Goal: Task Accomplishment & Management: Use online tool/utility

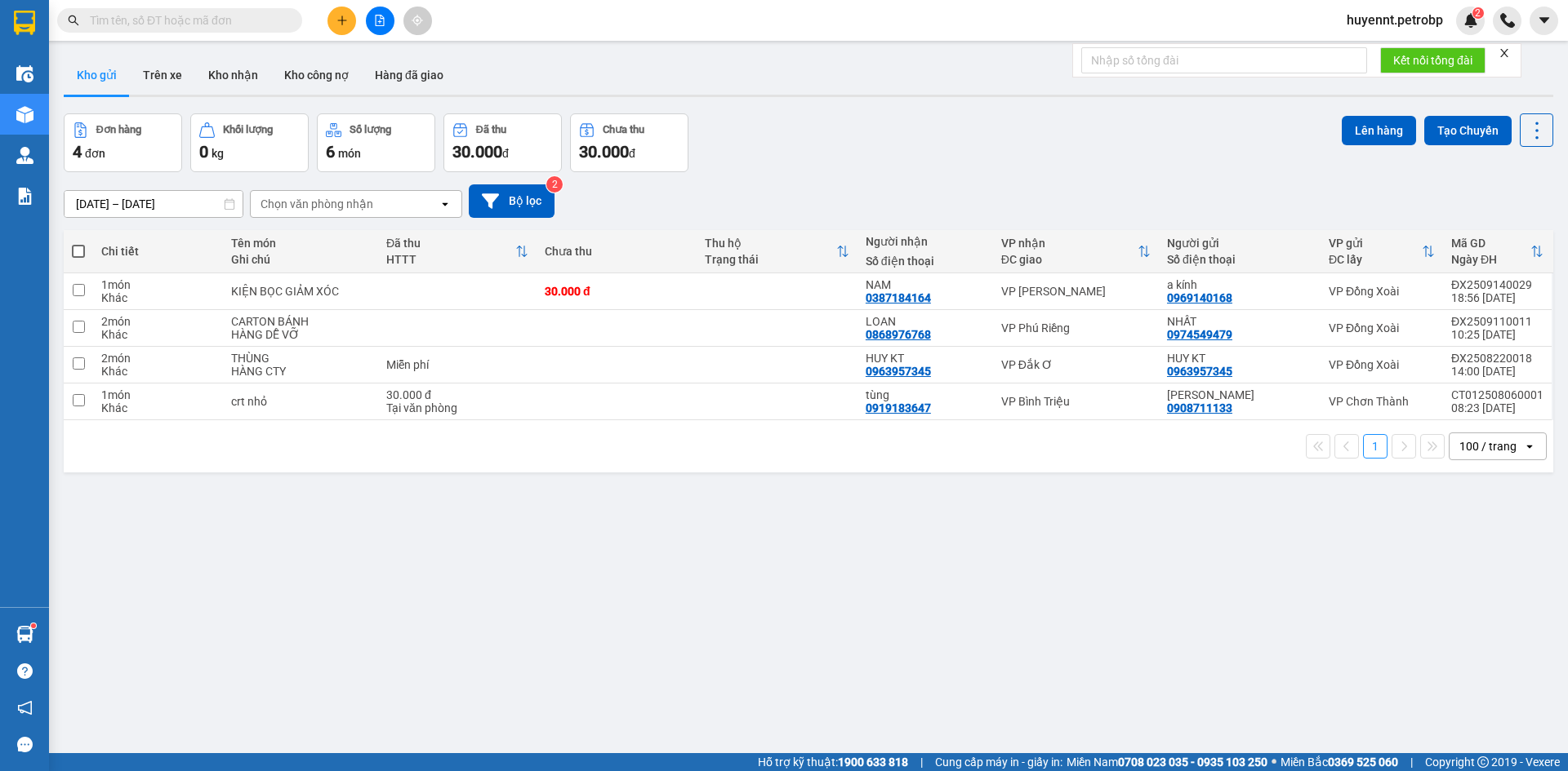
click at [159, 25] on input "text" at bounding box center [186, 20] width 193 height 18
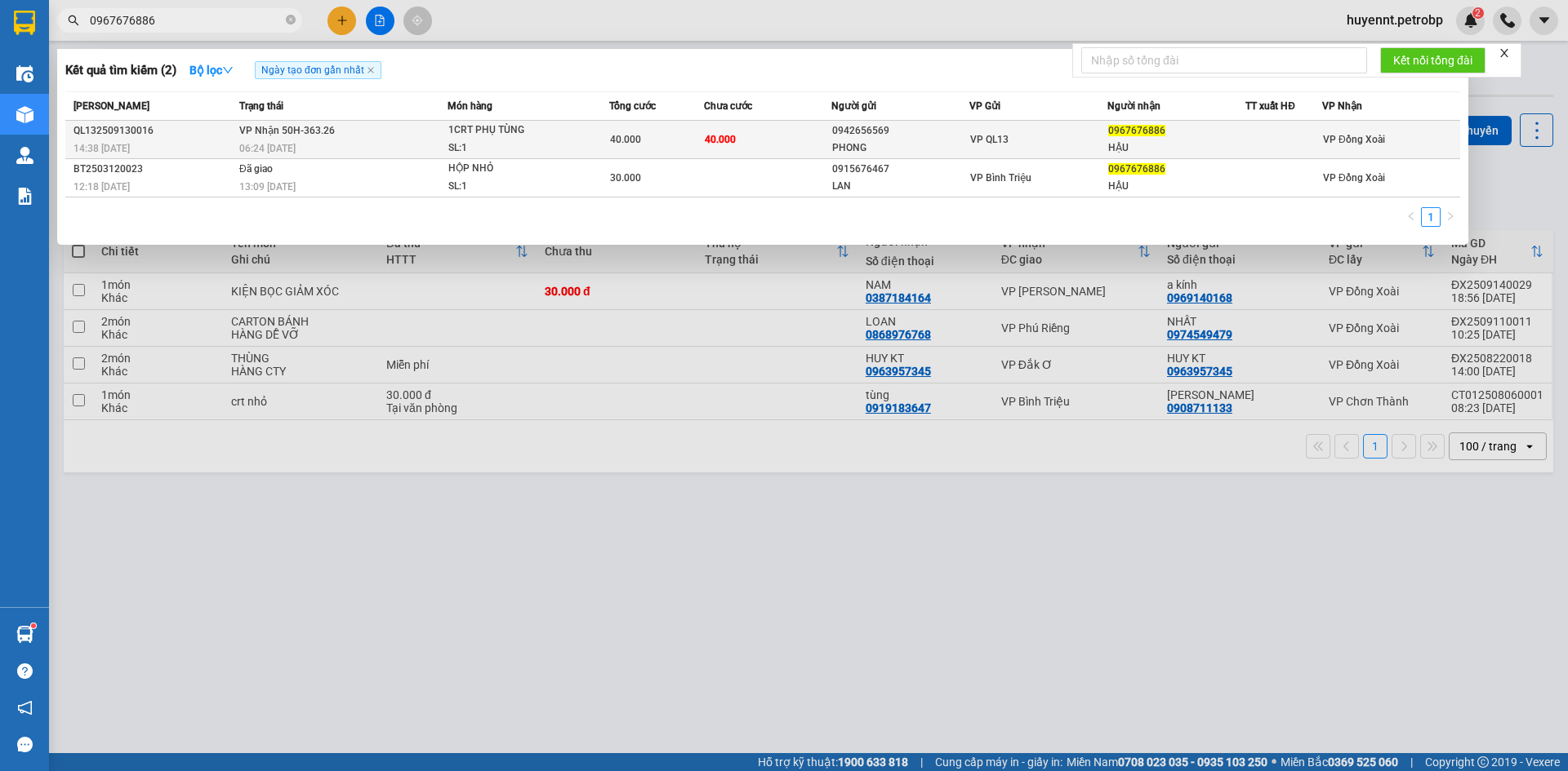
type input "0967676886"
click at [1241, 145] on div "HẬU" at bounding box center [1176, 148] width 136 height 17
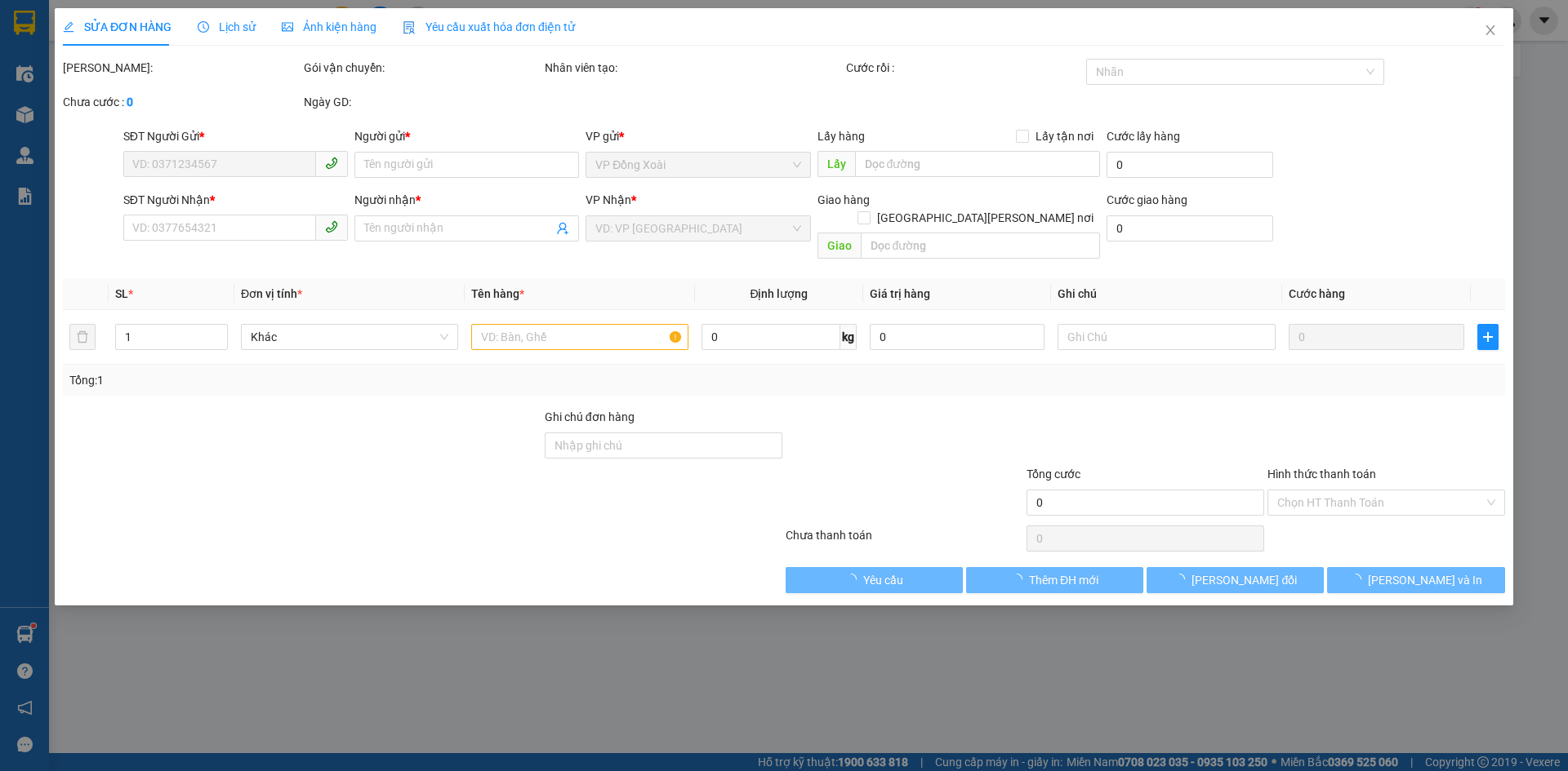
type input "0942656569"
type input "PHONG"
type input "0967676886"
type input "HẬU"
type input "40.000"
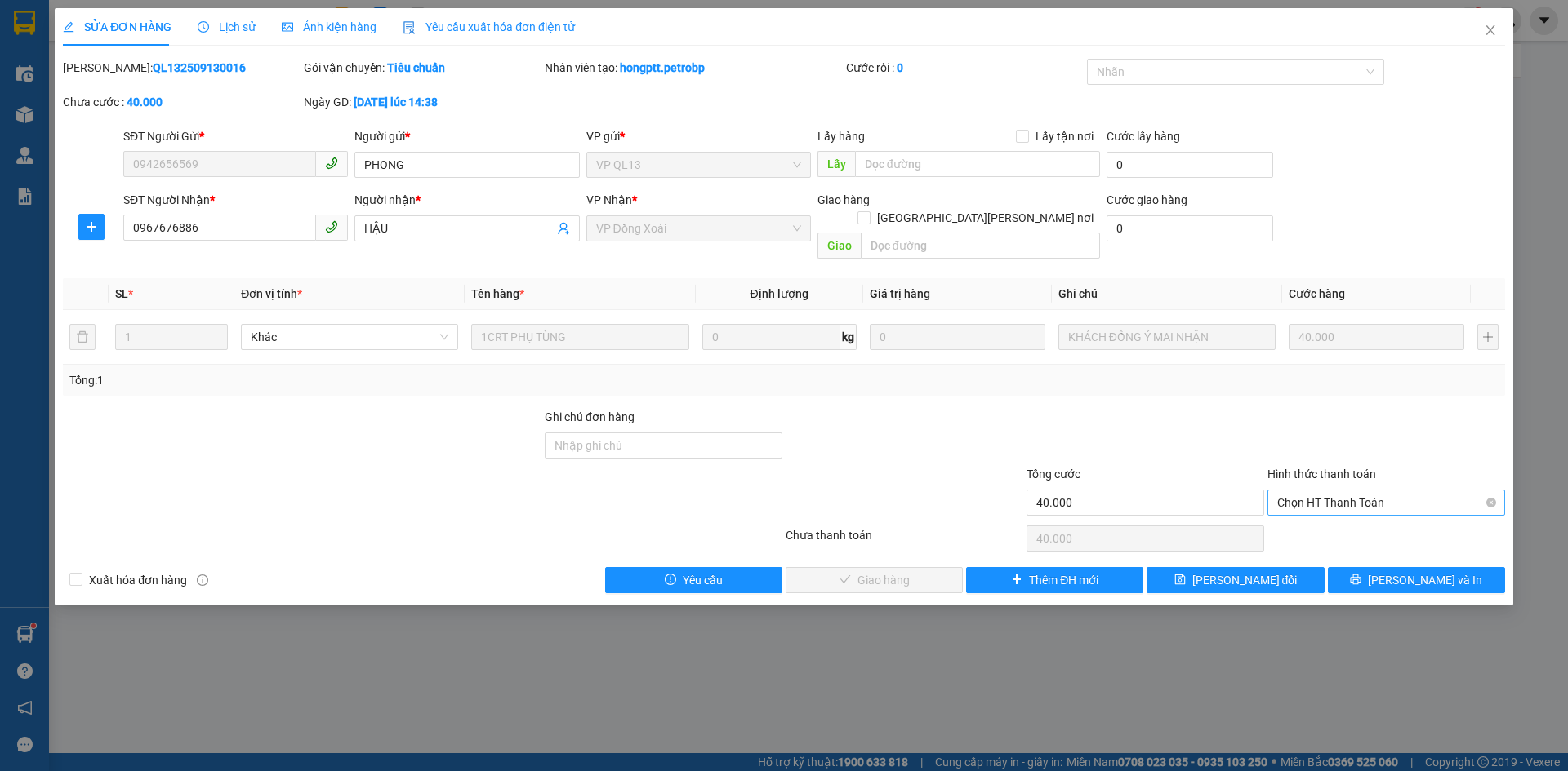
click at [1323, 492] on span "Chọn HT Thanh Toán" at bounding box center [1386, 503] width 218 height 25
click at [1316, 520] on div "Tại văn phòng" at bounding box center [1386, 518] width 218 height 18
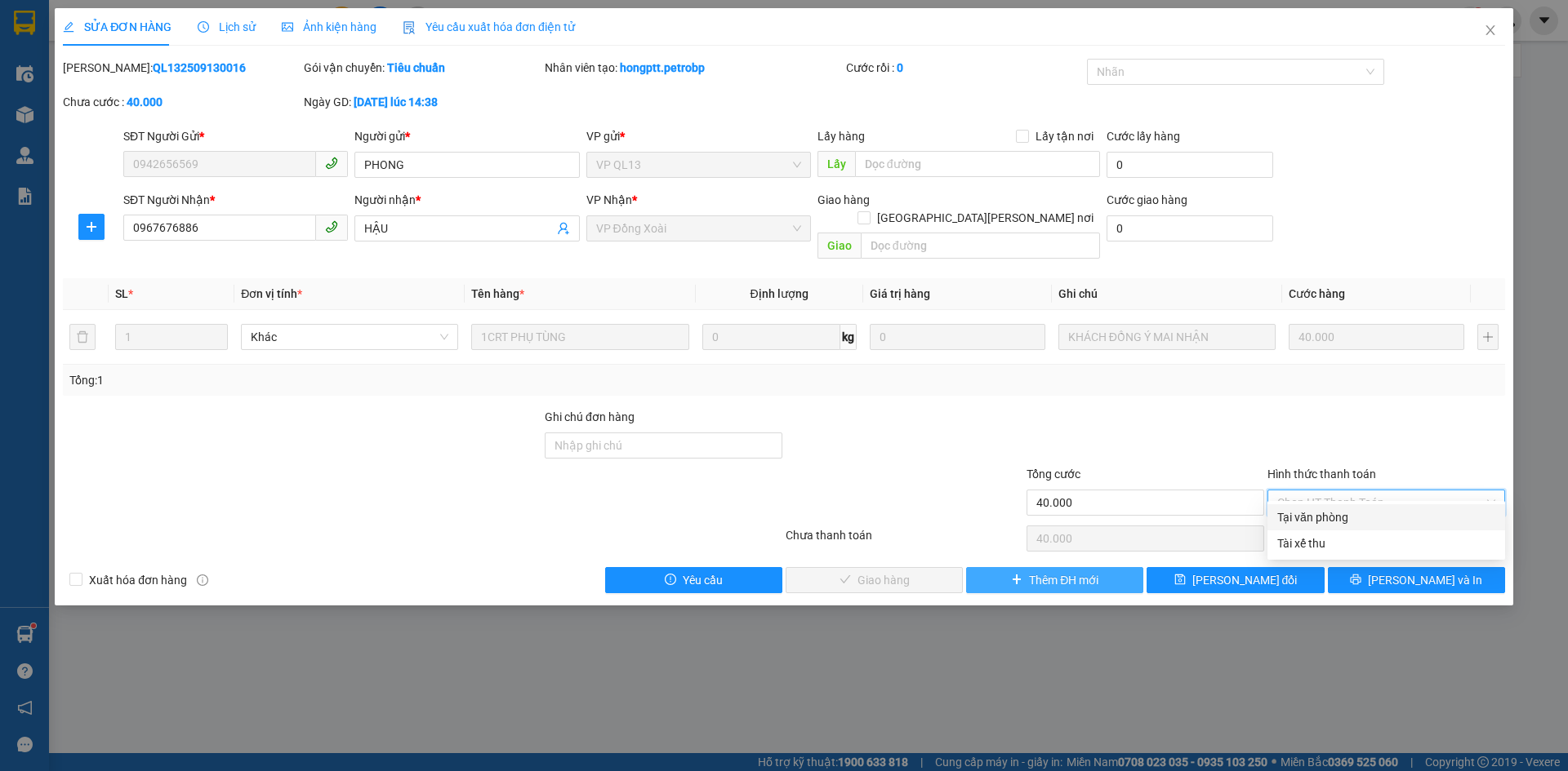
type input "0"
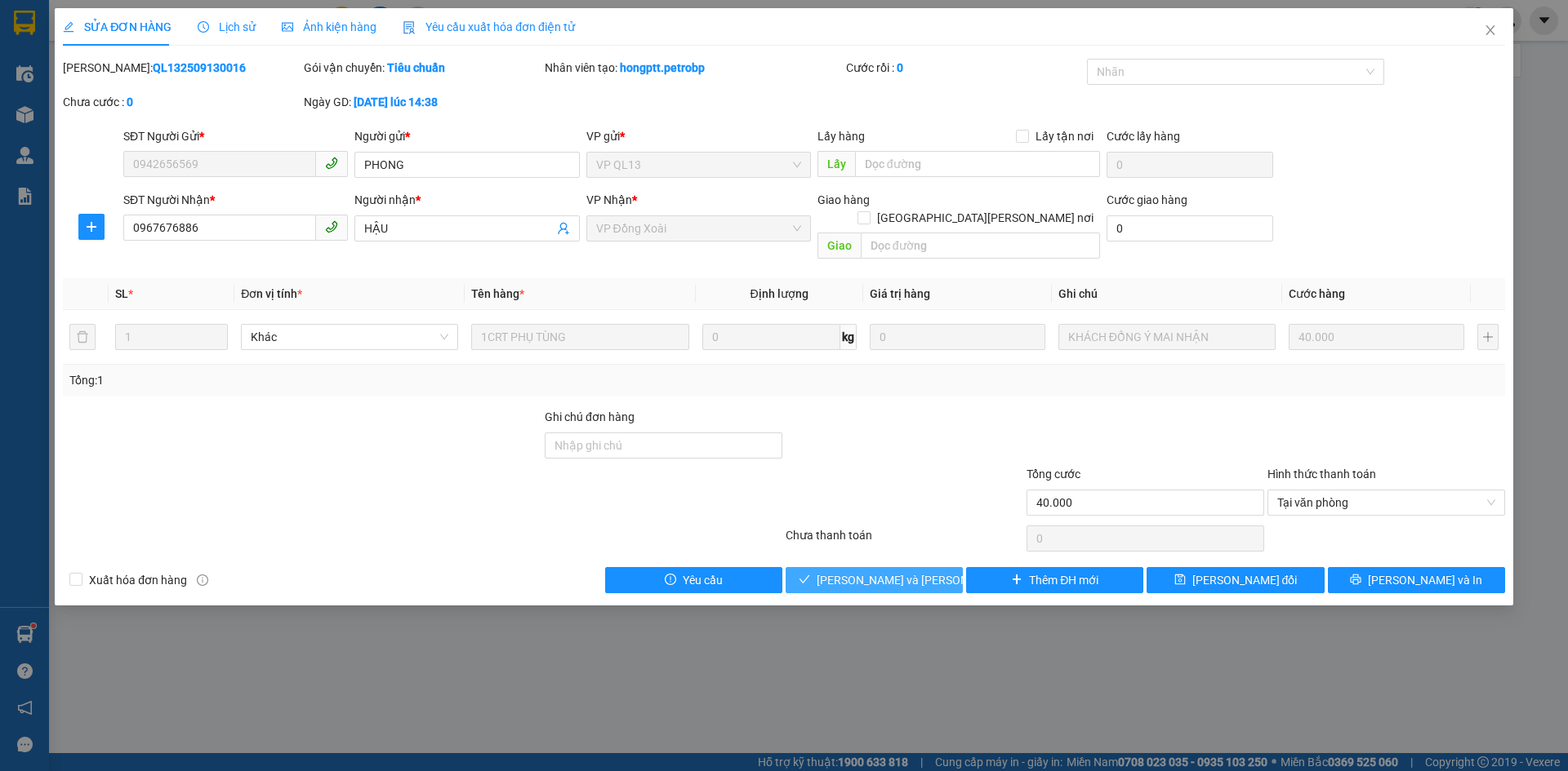
click at [886, 571] on span "[PERSON_NAME] và [PERSON_NAME] hàng" at bounding box center [927, 580] width 221 height 18
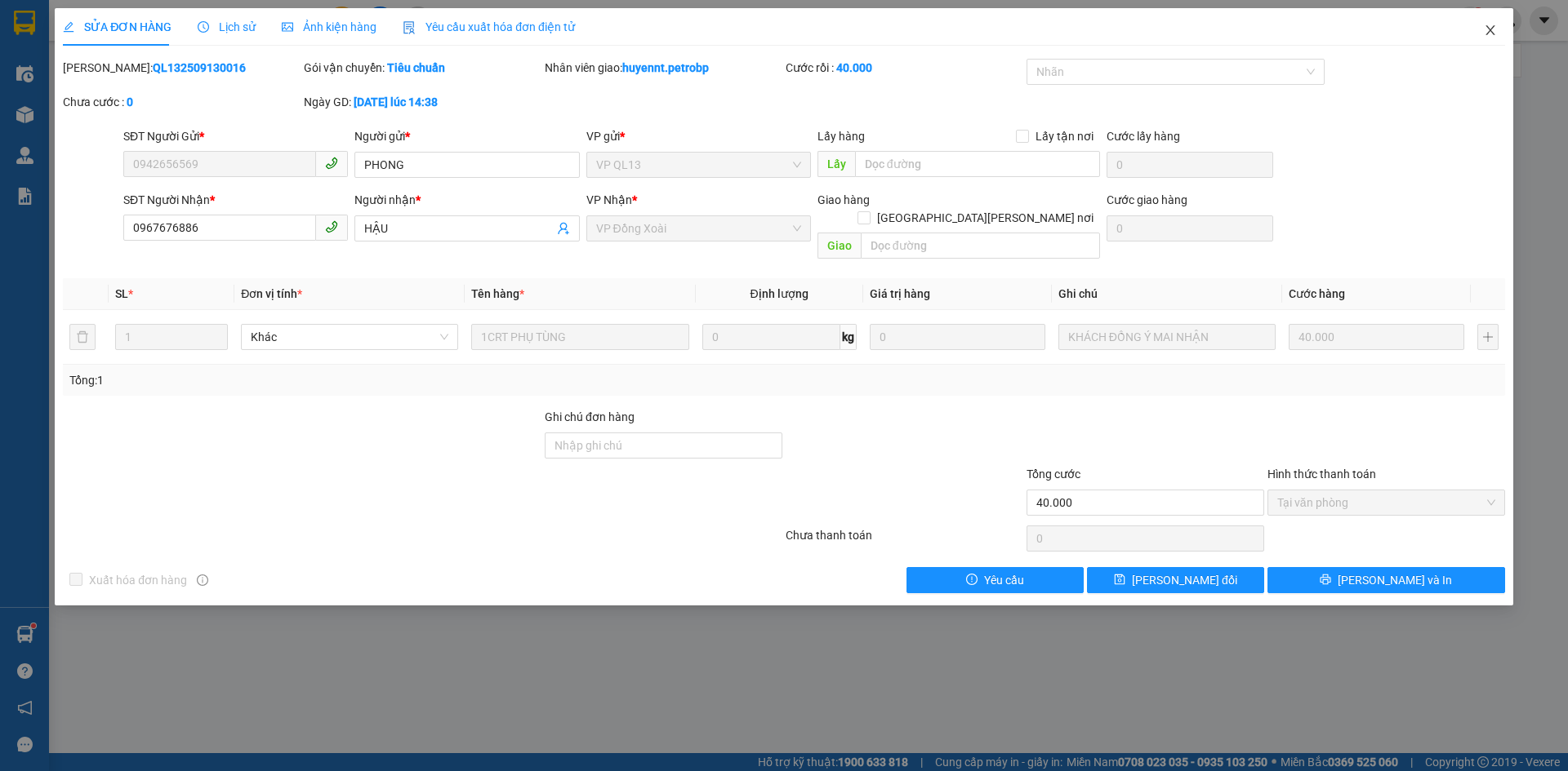
click at [1486, 34] on icon "close" at bounding box center [1490, 30] width 13 height 13
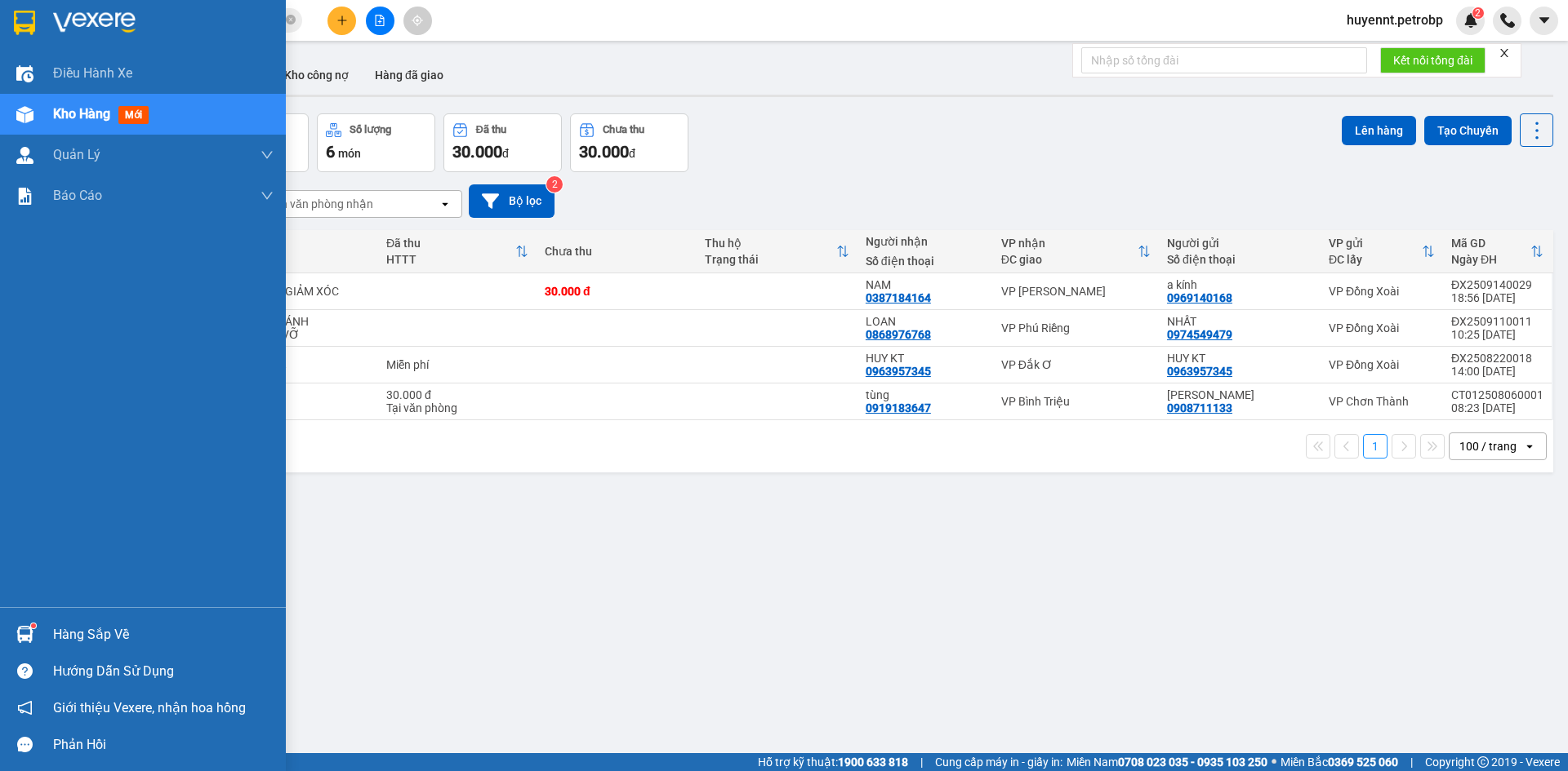
click at [83, 640] on div "Hàng sắp về" at bounding box center [163, 635] width 221 height 25
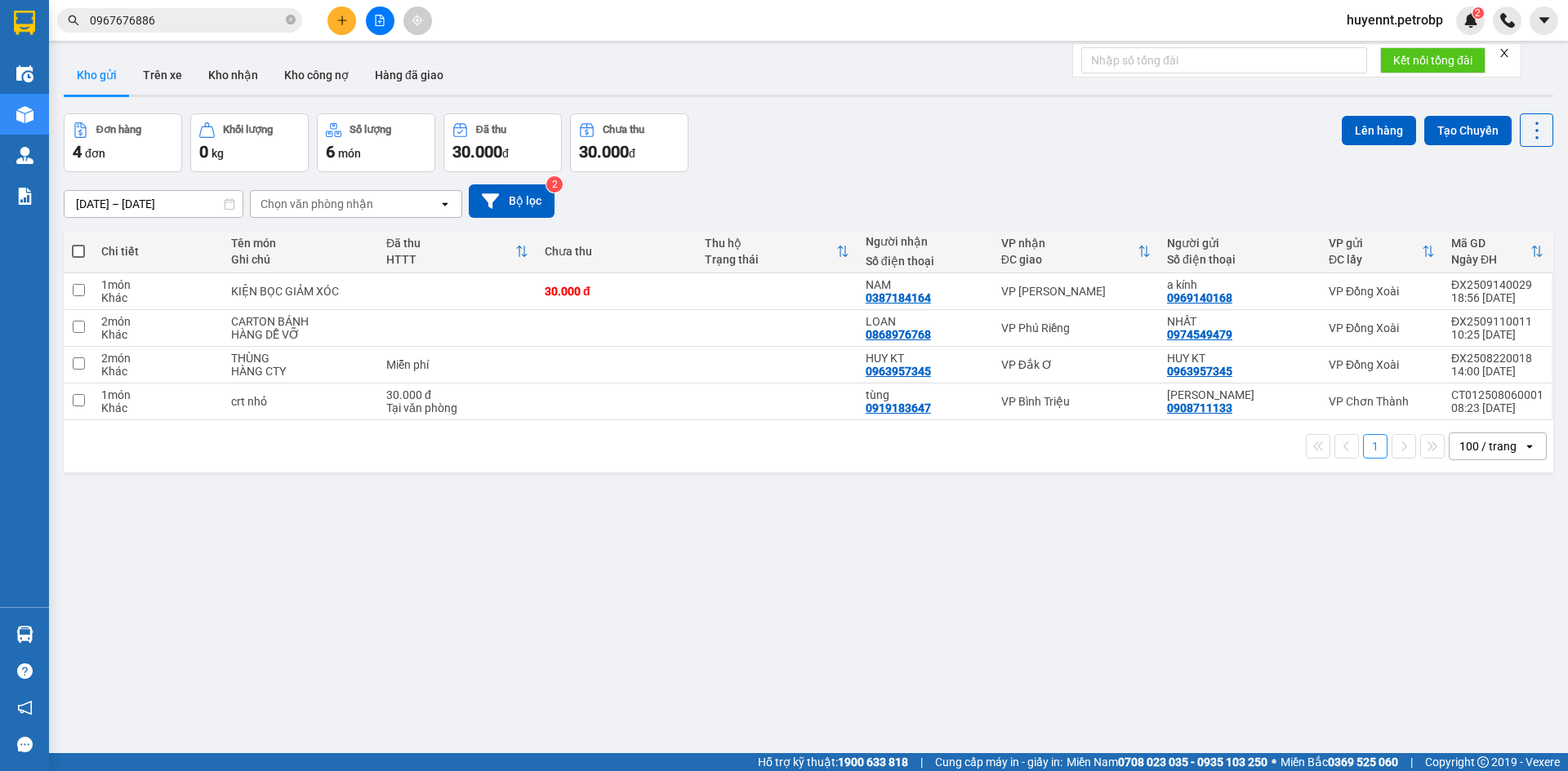
click at [1016, 643] on section "Kết quả [PERSON_NAME] ( 2 ) Bộ lọc Ngày tạo [PERSON_NAME] nhất Mã ĐH Trạng thái…" at bounding box center [784, 386] width 1568 height 771
click at [220, 71] on button "Kho nhận" at bounding box center [233, 75] width 76 height 39
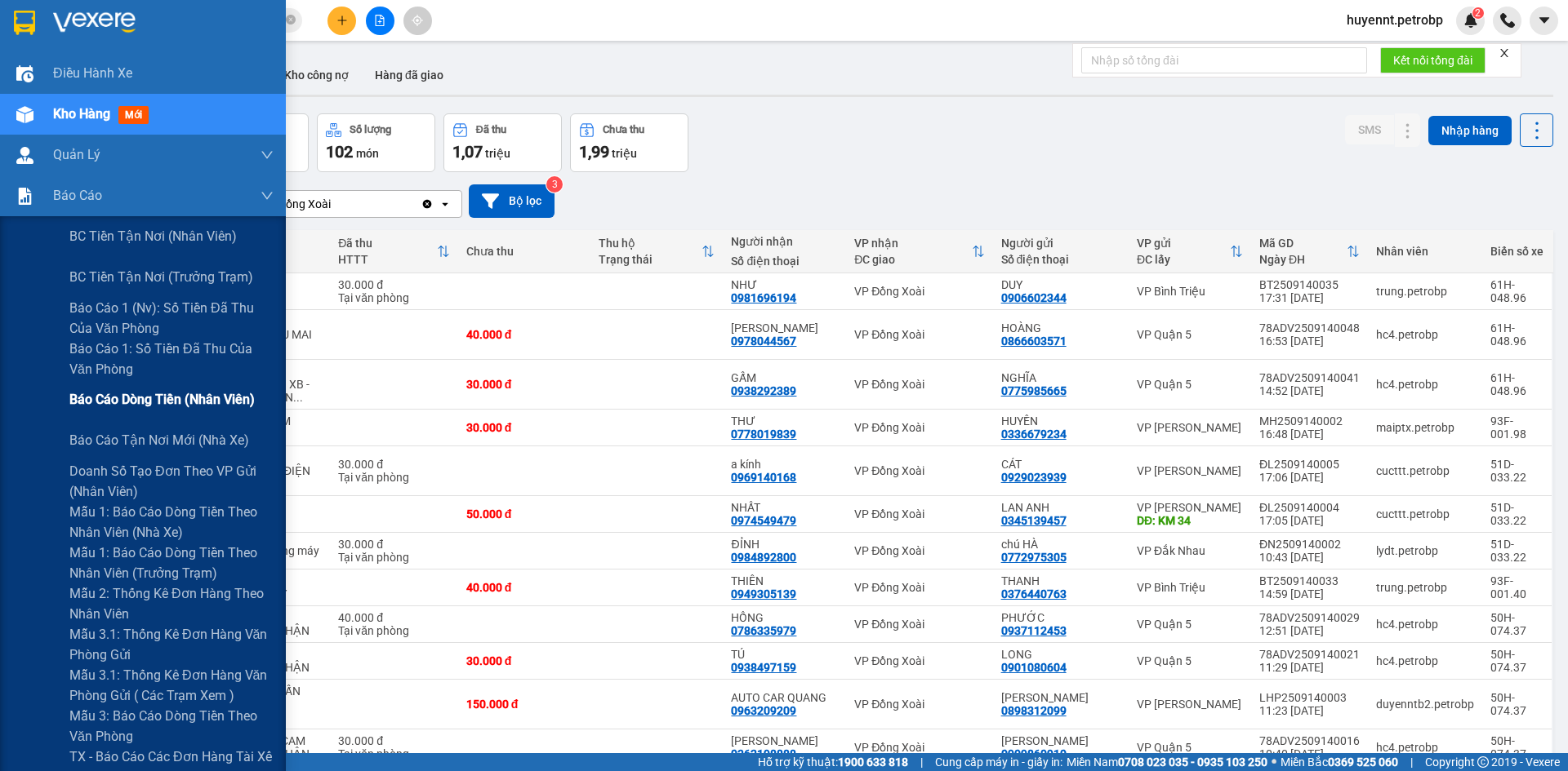
click at [131, 407] on span "Báo cáo dòng tiền (nhân viên)" at bounding box center [162, 399] width 185 height 20
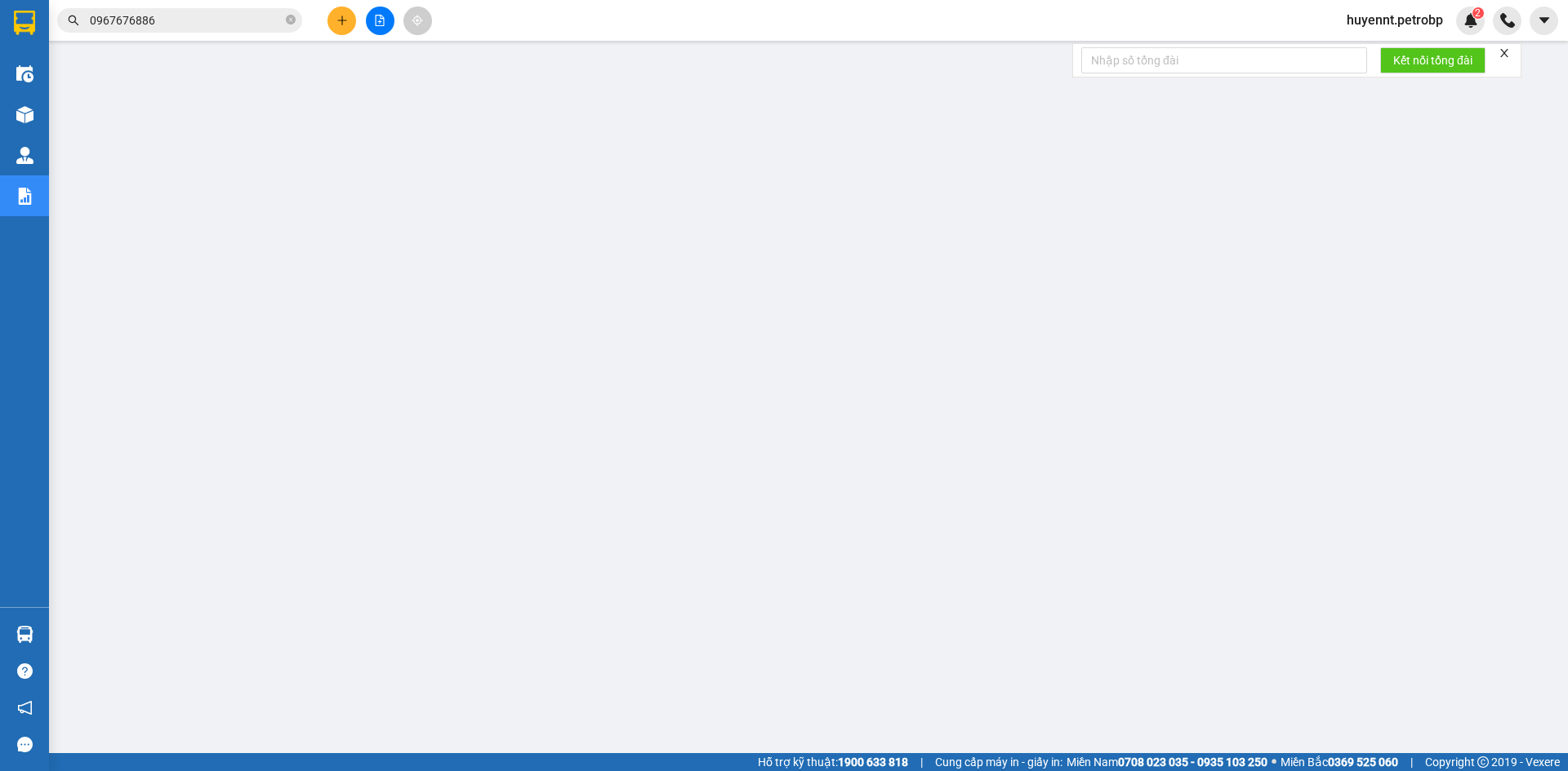
click at [1369, 9] on div "huyennt.petrobp 2" at bounding box center [1409, 20] width 151 height 29
click at [1366, 11] on span "huyennt.petrobp" at bounding box center [1395, 20] width 123 height 20
click at [1368, 46] on span "Đăng xuất" at bounding box center [1401, 51] width 90 height 18
